Goal: Task Accomplishment & Management: Manage account settings

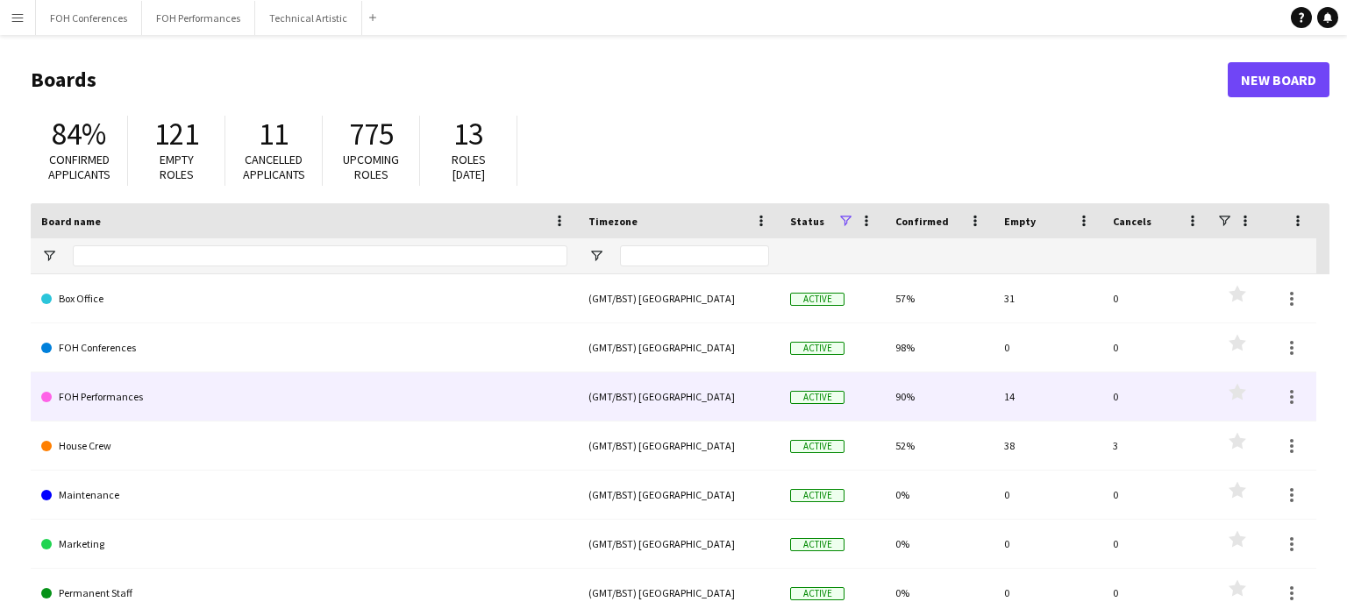
click at [198, 413] on link "FOH Performances" at bounding box center [304, 397] width 526 height 49
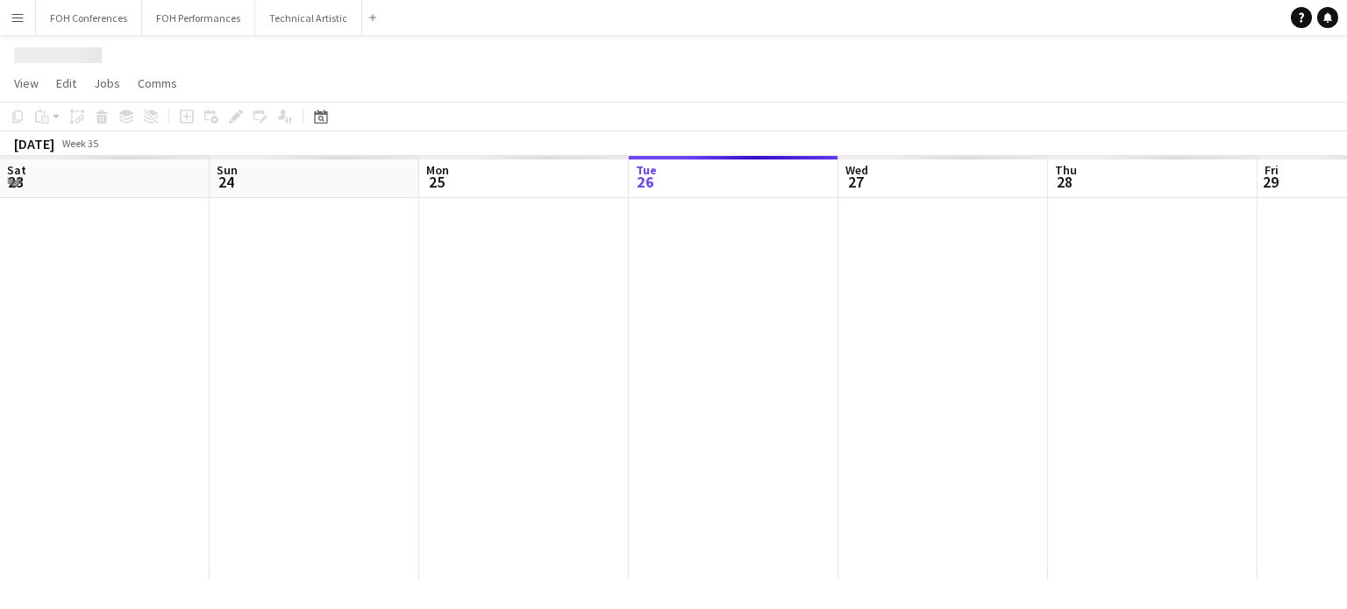
scroll to position [0, 419]
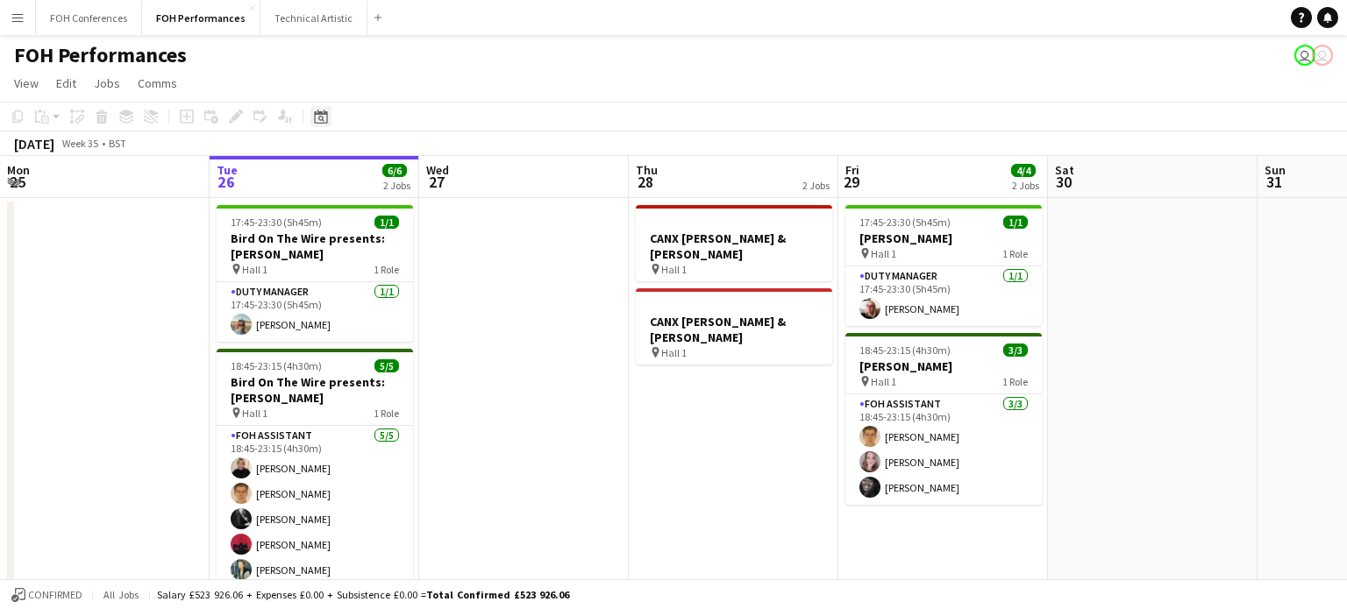
click at [317, 115] on icon "Date picker" at bounding box center [321, 117] width 14 height 14
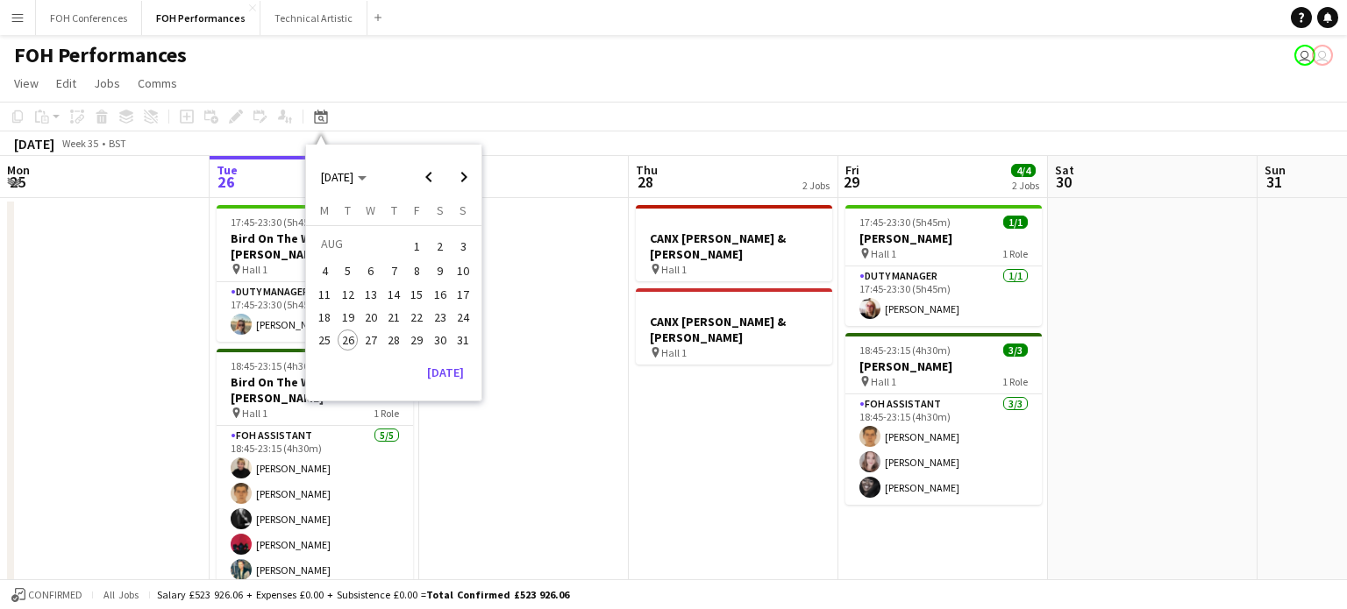
click at [418, 267] on span "8" at bounding box center [417, 271] width 21 height 21
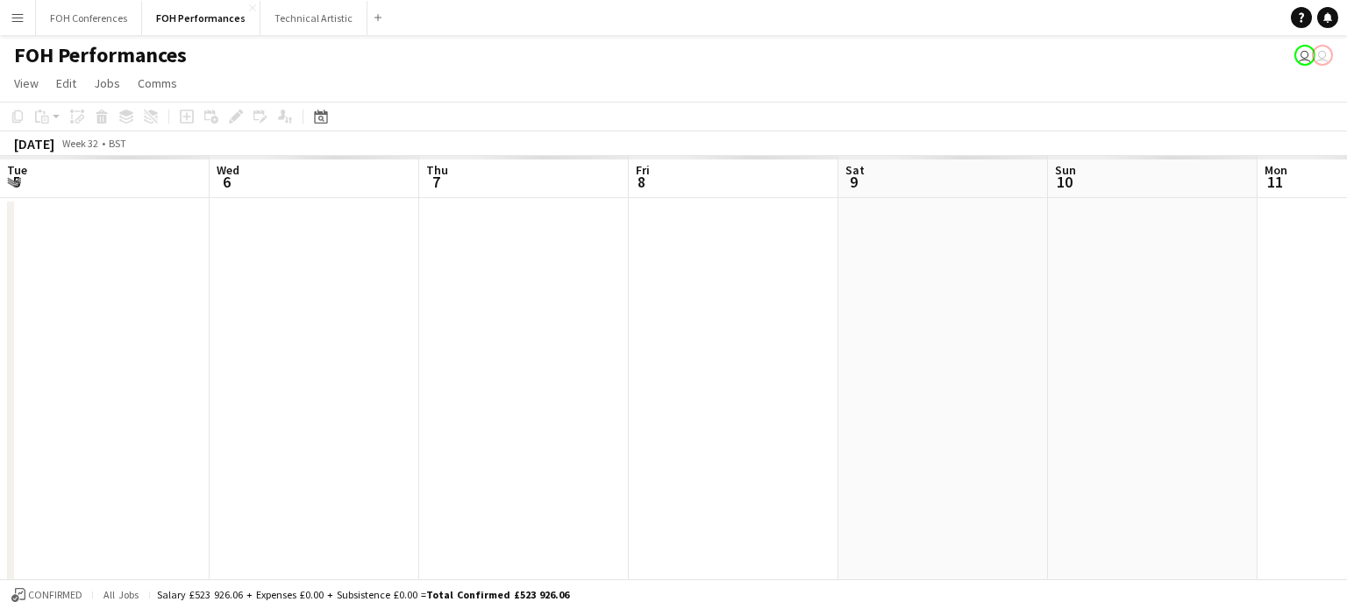
scroll to position [0, 603]
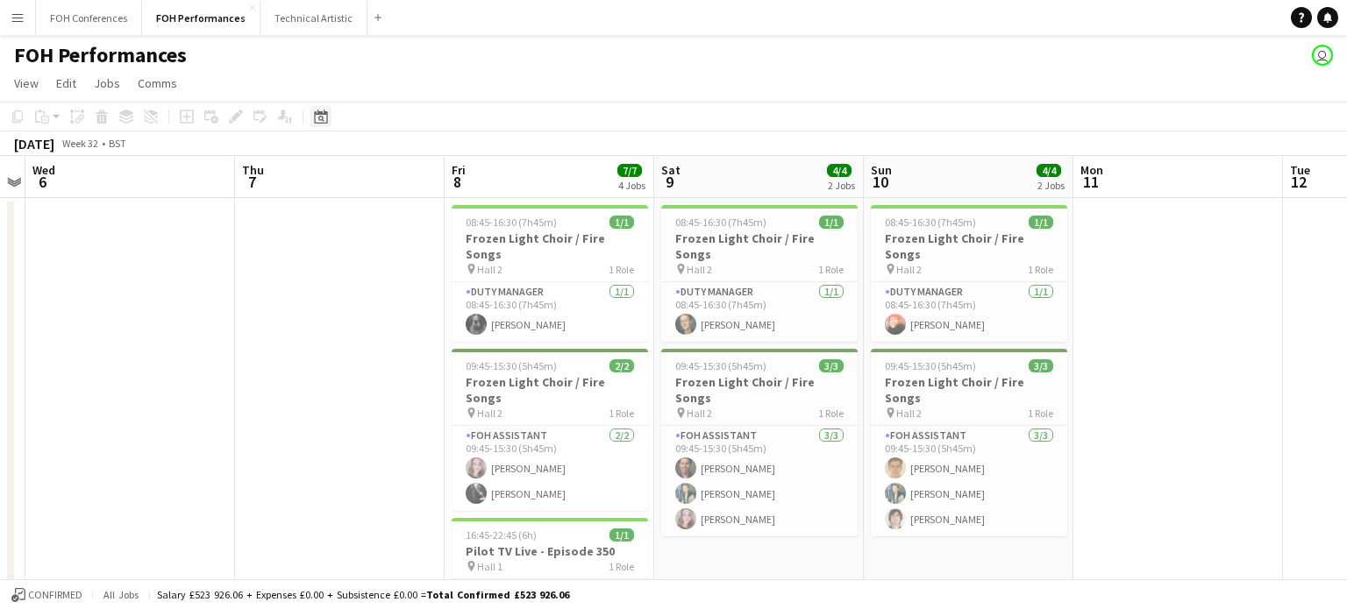
click at [325, 124] on div "Date picker" at bounding box center [320, 116] width 21 height 21
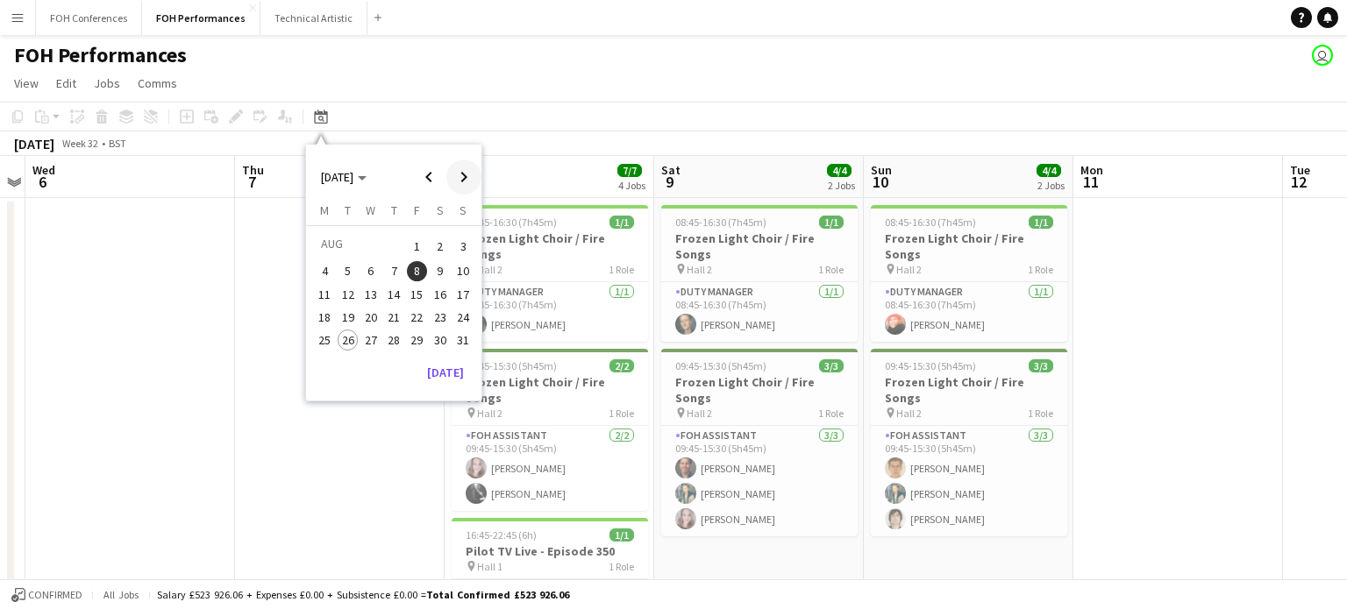
click at [461, 183] on span "Next month" at bounding box center [463, 177] width 35 height 35
click at [370, 292] on span "10" at bounding box center [370, 290] width 21 height 21
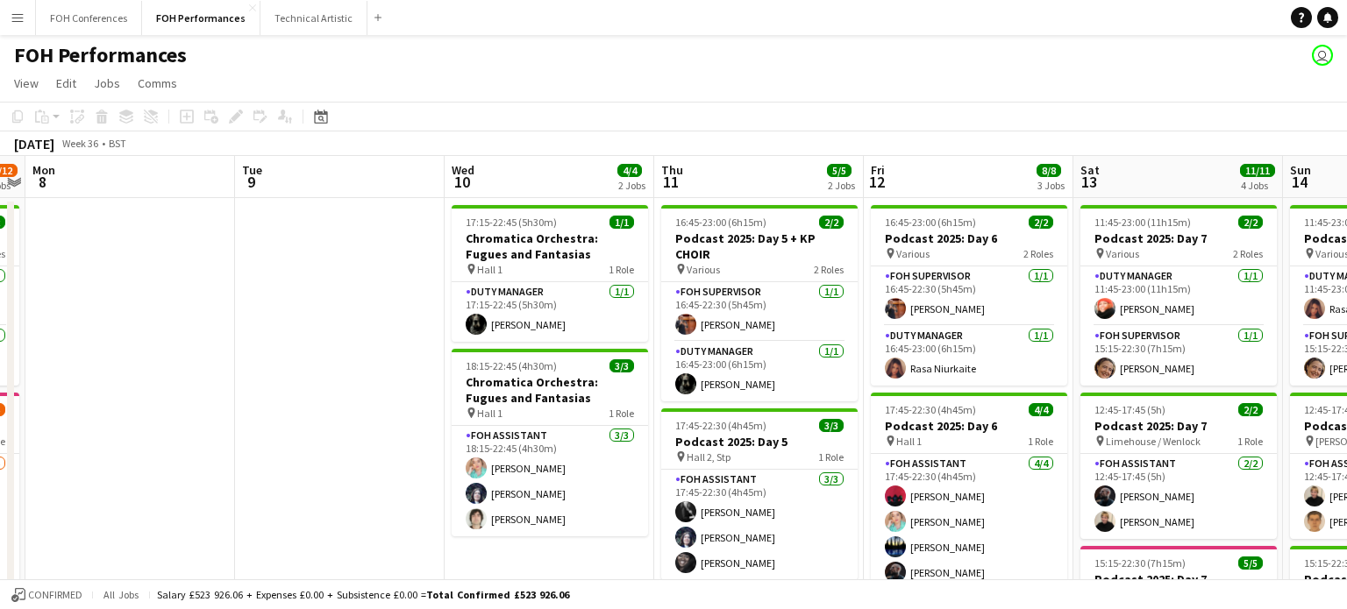
click at [18, 22] on app-icon "Menu" at bounding box center [18, 18] width 14 height 14
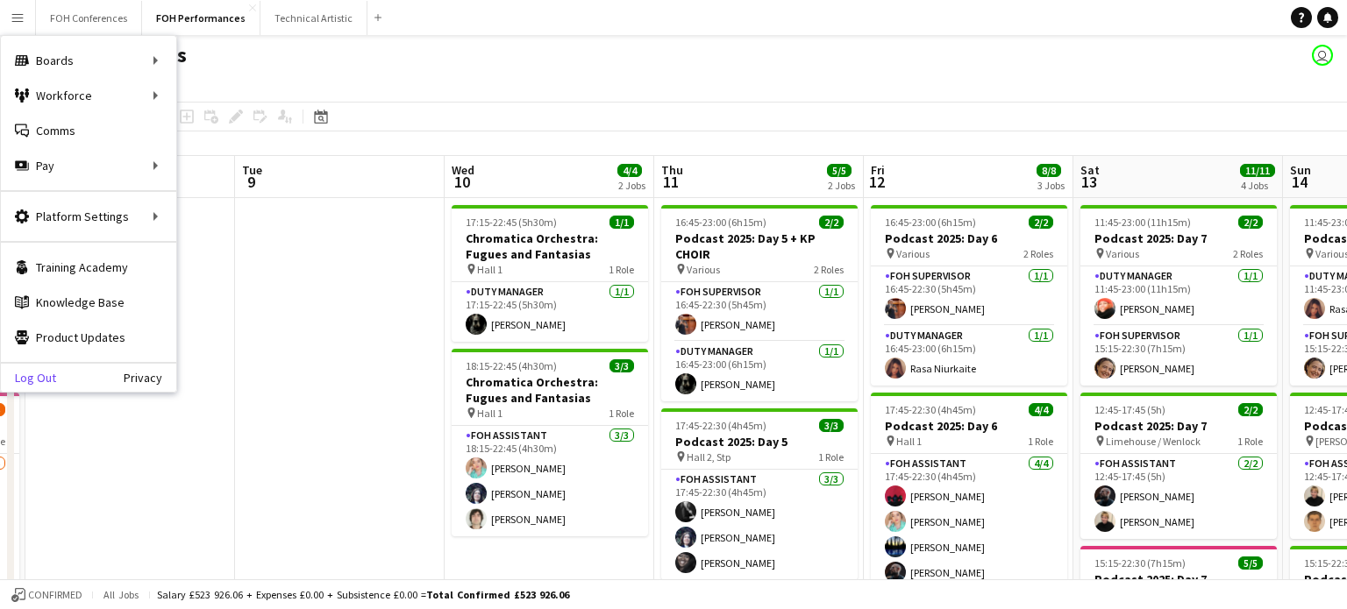
click at [45, 380] on link "Log Out" at bounding box center [28, 378] width 55 height 14
